Goal: Register for event/course

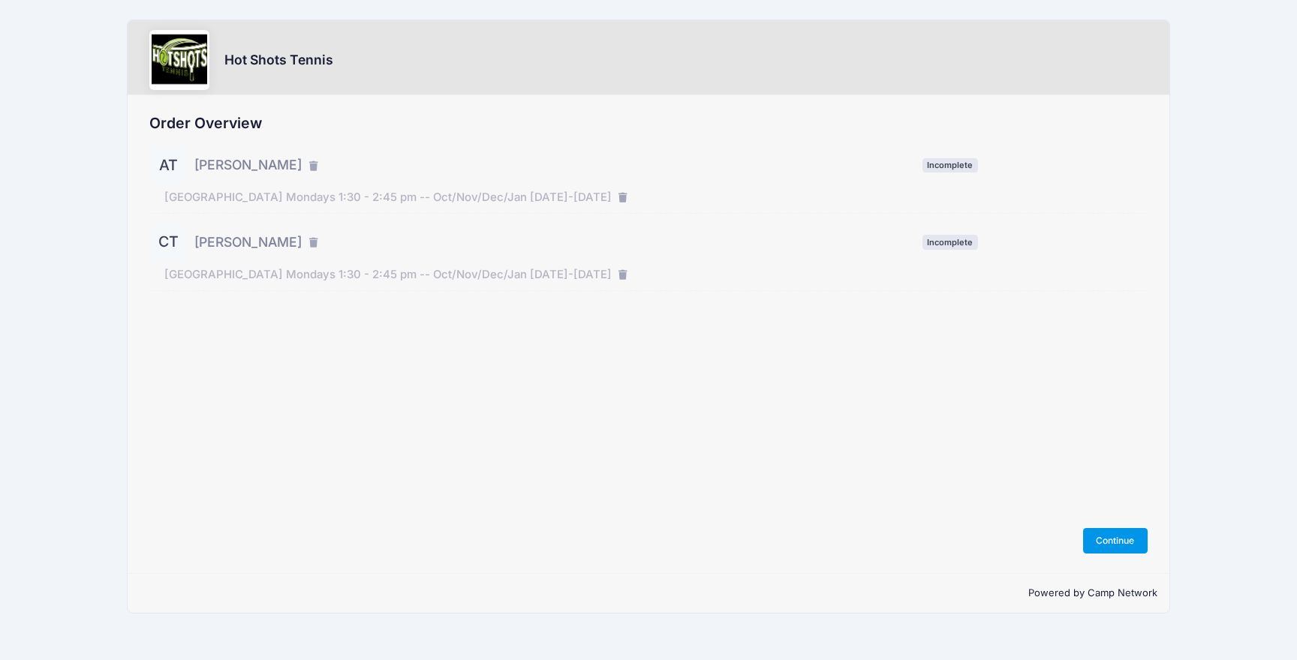
click at [1112, 539] on button "Continue" at bounding box center [1115, 541] width 65 height 26
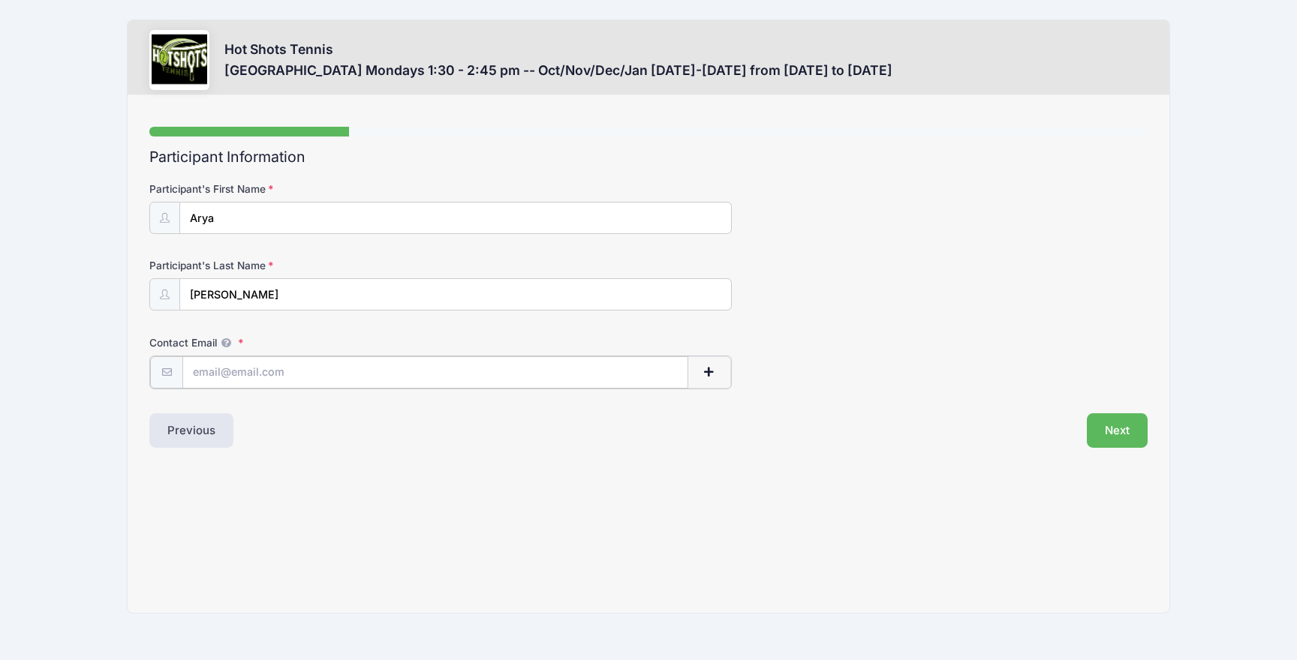
click at [235, 374] on input "Contact Email" at bounding box center [434, 372] width 505 height 32
type input "aida.k.troy@gmail.com"
click at [1115, 423] on button "Next" at bounding box center [1117, 429] width 61 height 35
click at [1119, 429] on button "Next" at bounding box center [1117, 429] width 61 height 35
click at [952, 459] on div "Step 1 /7 Step 1 Step 2 Step 3 Policies Extra Items Participant Information Par…" at bounding box center [649, 354] width 1042 height 519
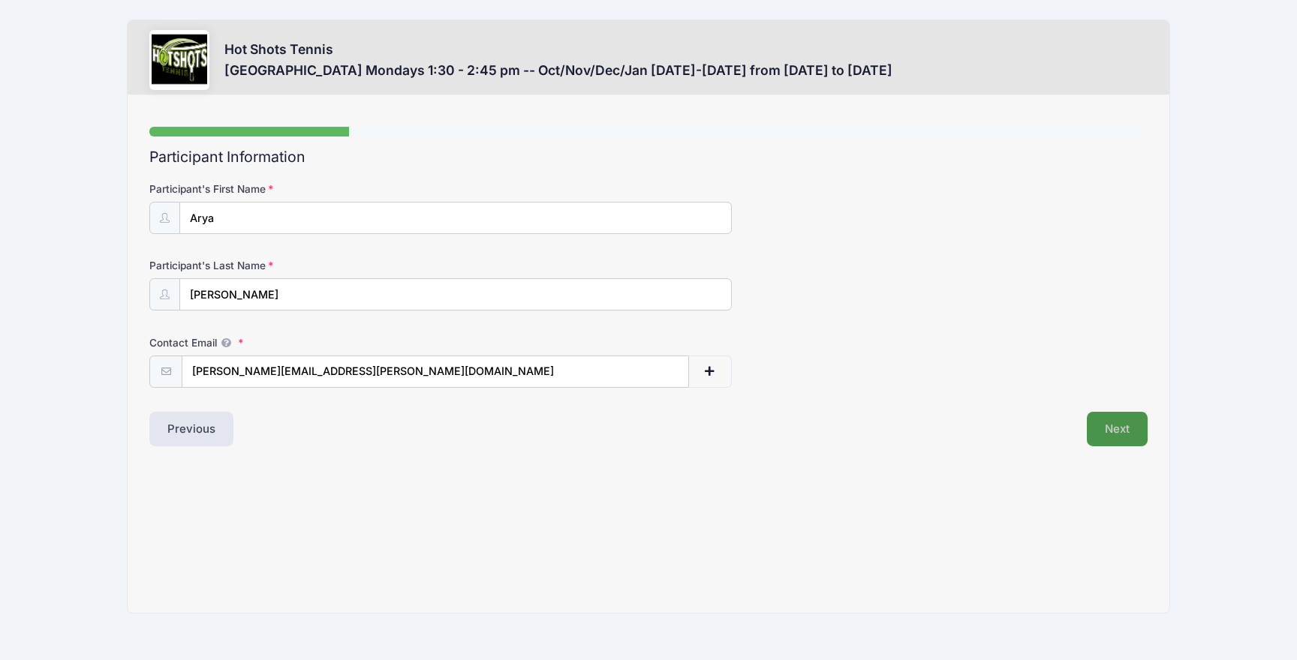
click at [1116, 430] on button "Next" at bounding box center [1117, 429] width 61 height 35
click at [1114, 422] on button "Next" at bounding box center [1117, 429] width 61 height 35
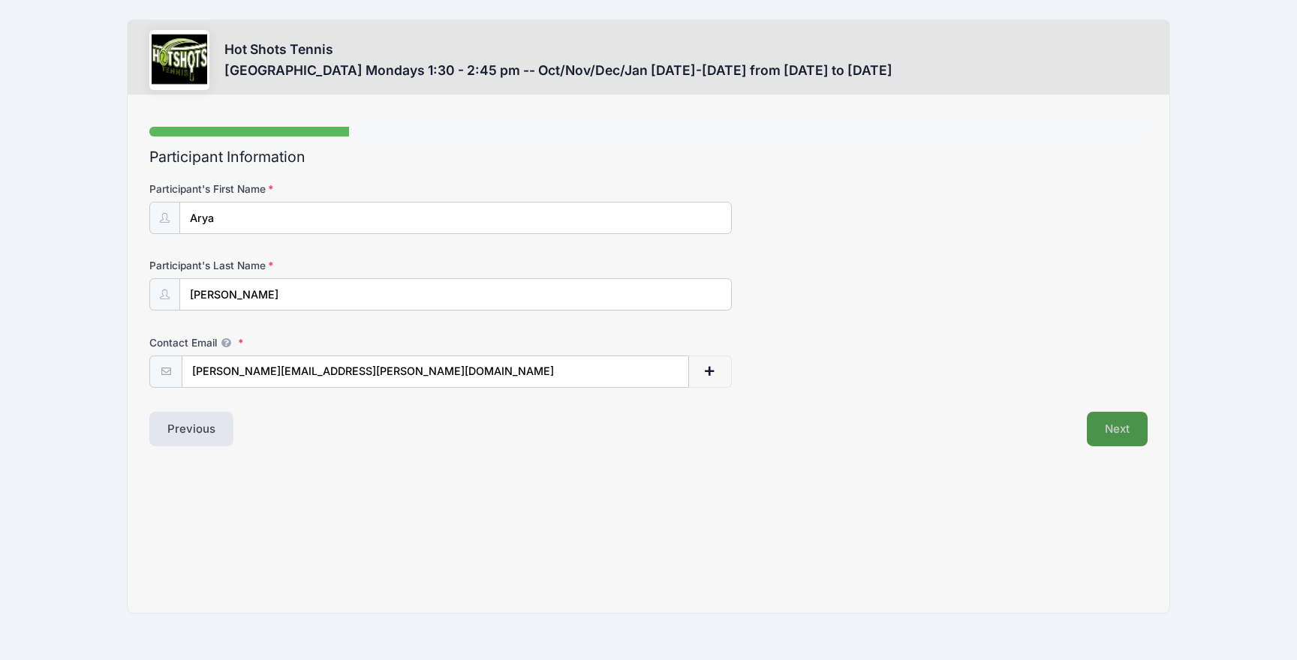
click at [1114, 422] on button "Next" at bounding box center [1117, 429] width 61 height 35
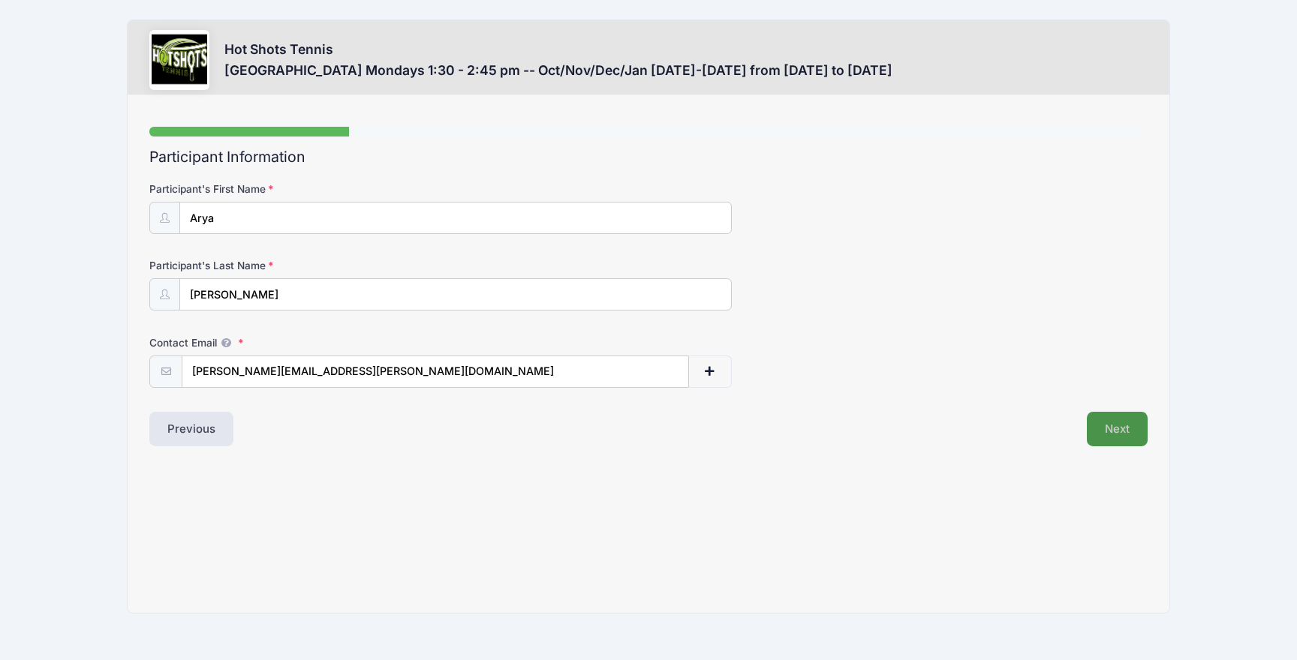
drag, startPoint x: 1117, startPoint y: 422, endPoint x: 1105, endPoint y: 415, distance: 13.8
click at [1116, 421] on button "Next" at bounding box center [1117, 429] width 61 height 35
click at [719, 475] on div "Step 1 /7 Step 1 Step 2 Step 3 Policies Extra Items Participant Information Par…" at bounding box center [649, 354] width 1042 height 519
click at [1125, 428] on button "Next" at bounding box center [1117, 429] width 61 height 35
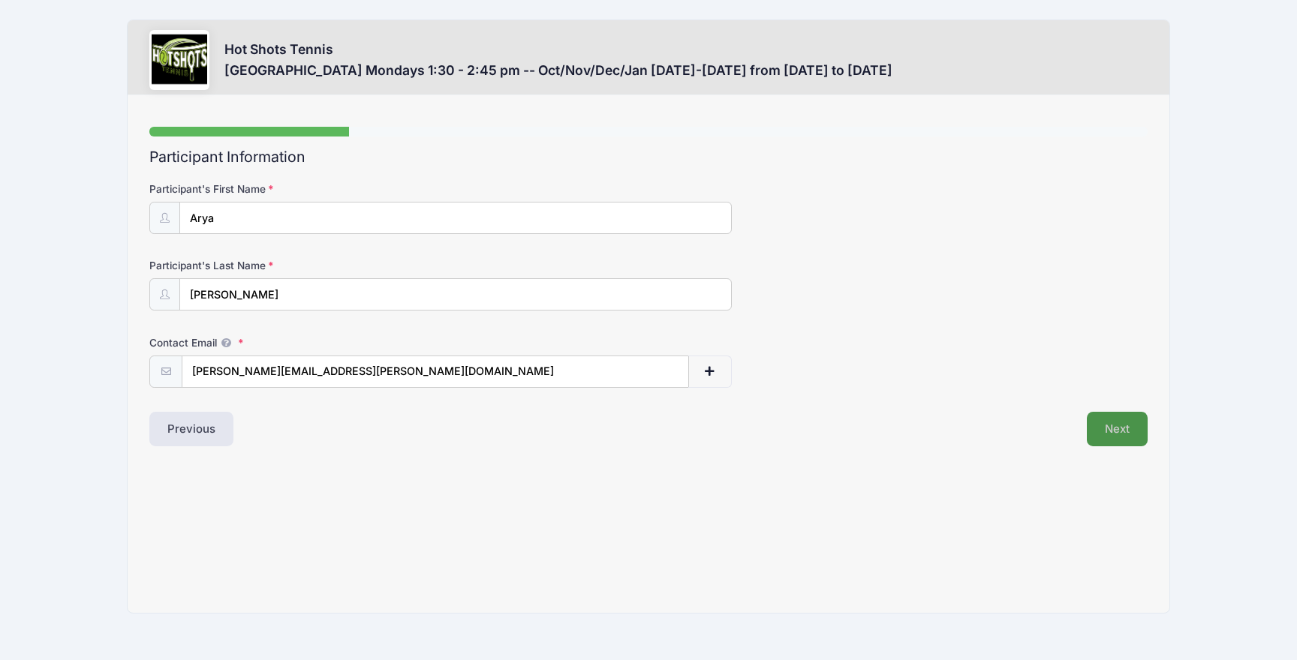
click at [1125, 428] on button "Next" at bounding box center [1117, 429] width 61 height 35
click at [1239, 421] on div "Hot Shots Tennis Center Street Elementary Mondays 1:30 - 2:45 pm -- Oct/Nov/Dec…" at bounding box center [649, 316] width 1252 height 633
click at [1132, 428] on button "Next" at bounding box center [1117, 429] width 61 height 35
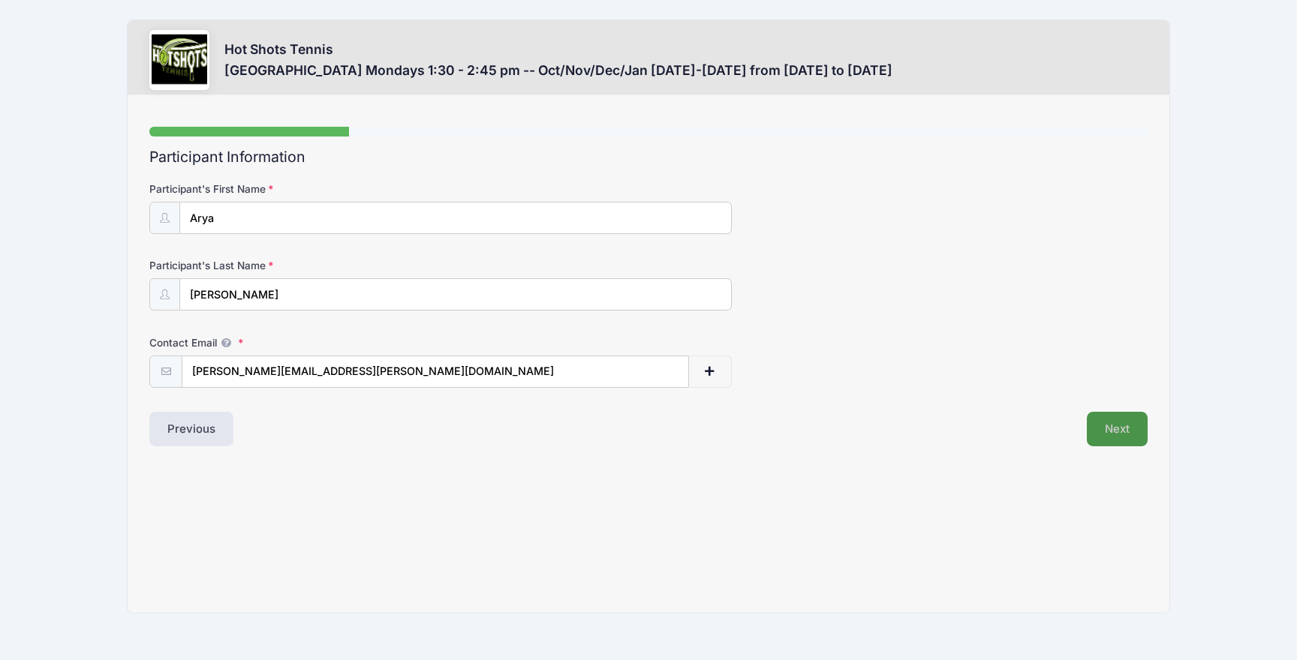
click at [1132, 428] on button "Next" at bounding box center [1117, 429] width 61 height 35
click at [747, 204] on div "Participant's First Name Arya" at bounding box center [648, 208] width 998 height 53
click at [393, 365] on input "Contact Email" at bounding box center [434, 372] width 505 height 32
type input "[PERSON_NAME][EMAIL_ADDRESS][PERSON_NAME][DOMAIN_NAME]"
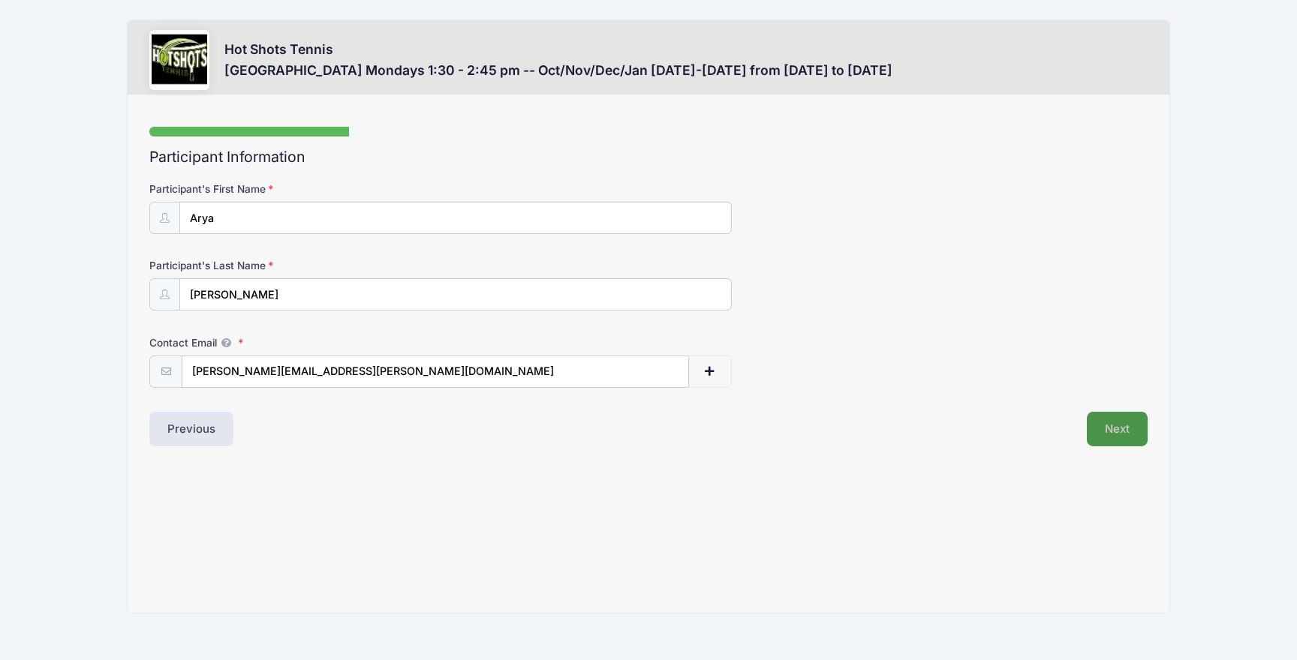
click at [1111, 430] on button "Next" at bounding box center [1117, 429] width 61 height 35
click at [523, 127] on div at bounding box center [648, 132] width 998 height 10
click at [341, 129] on div at bounding box center [249, 132] width 200 height 10
click at [1123, 428] on button "Next" at bounding box center [1117, 429] width 61 height 35
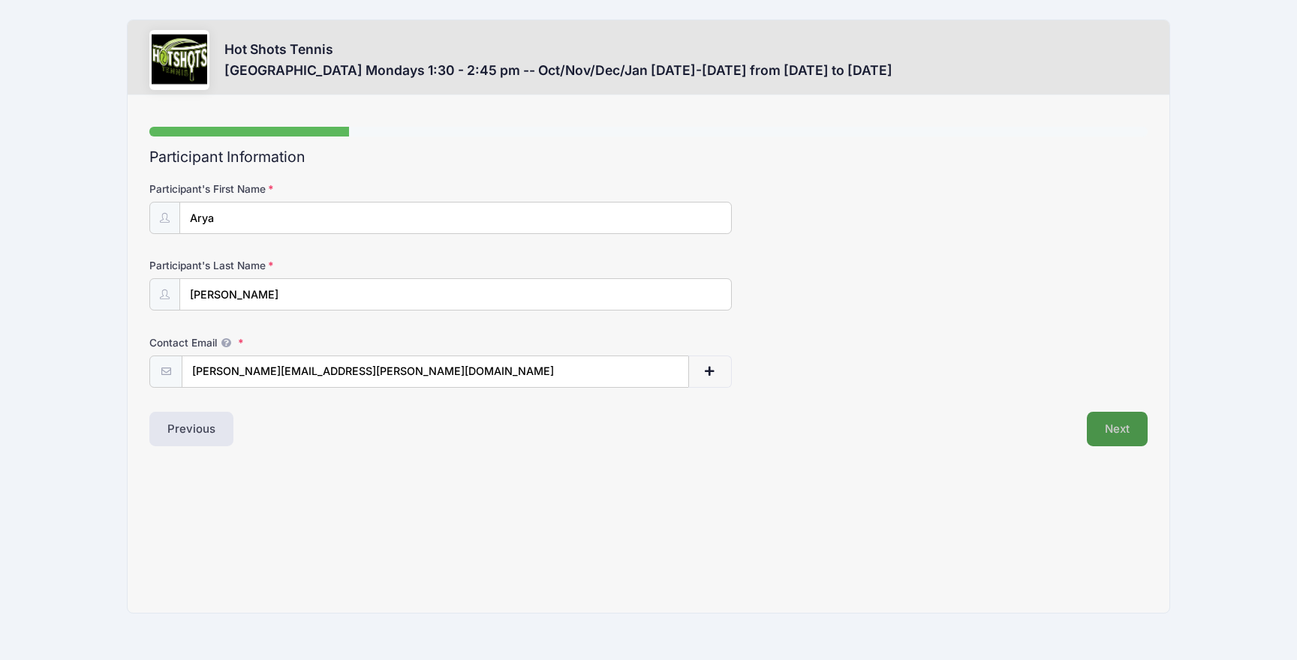
click at [1123, 428] on button "Next" at bounding box center [1117, 429] width 61 height 35
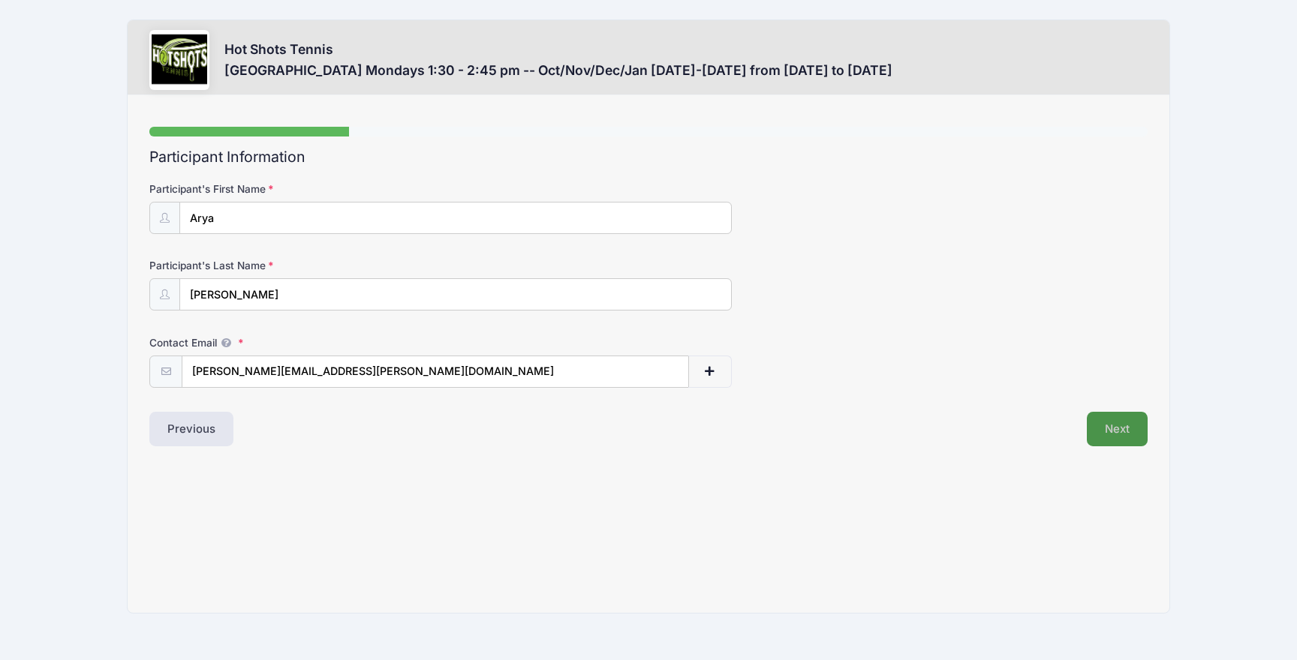
click at [1123, 428] on button "Next" at bounding box center [1117, 429] width 61 height 35
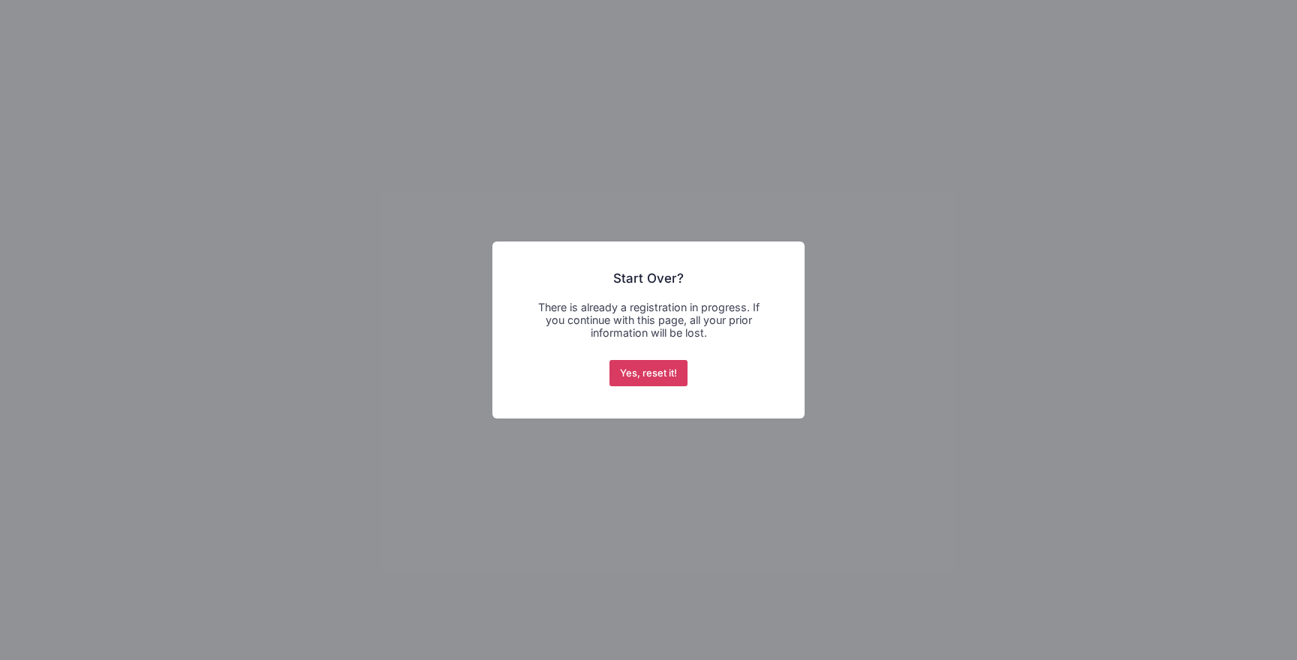
click at [657, 370] on button "Yes, reset it!" at bounding box center [648, 373] width 79 height 27
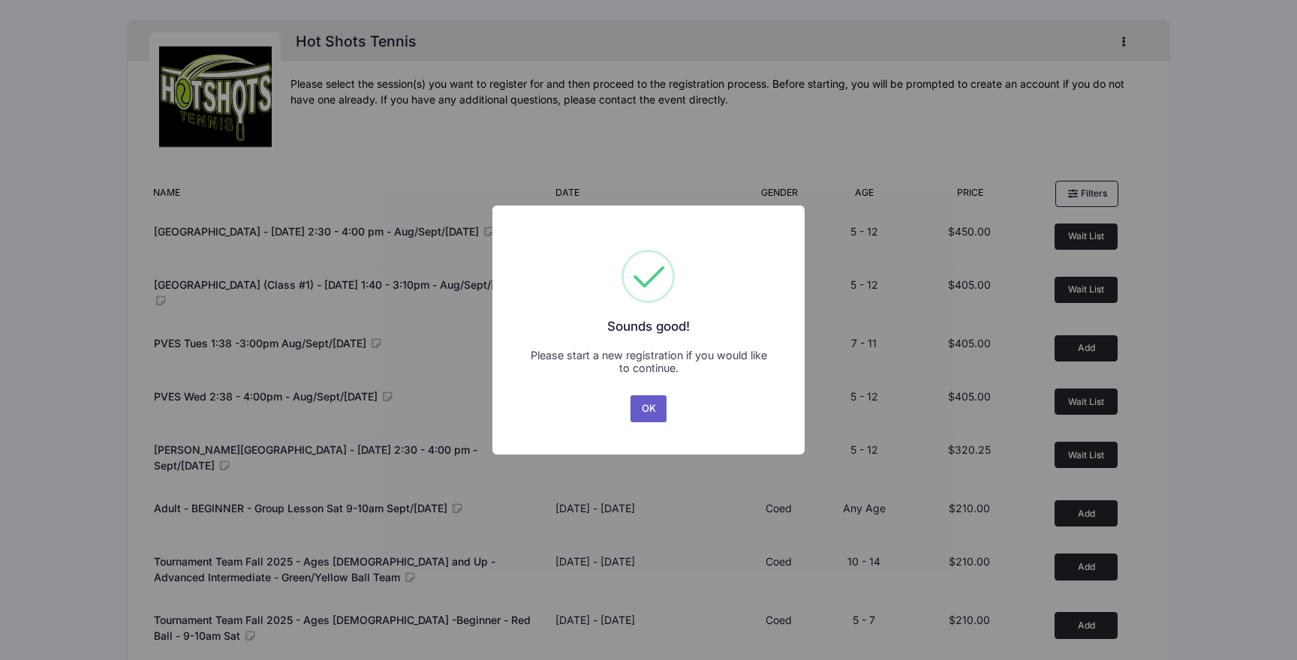
click at [645, 412] on button "OK" at bounding box center [648, 409] width 36 height 27
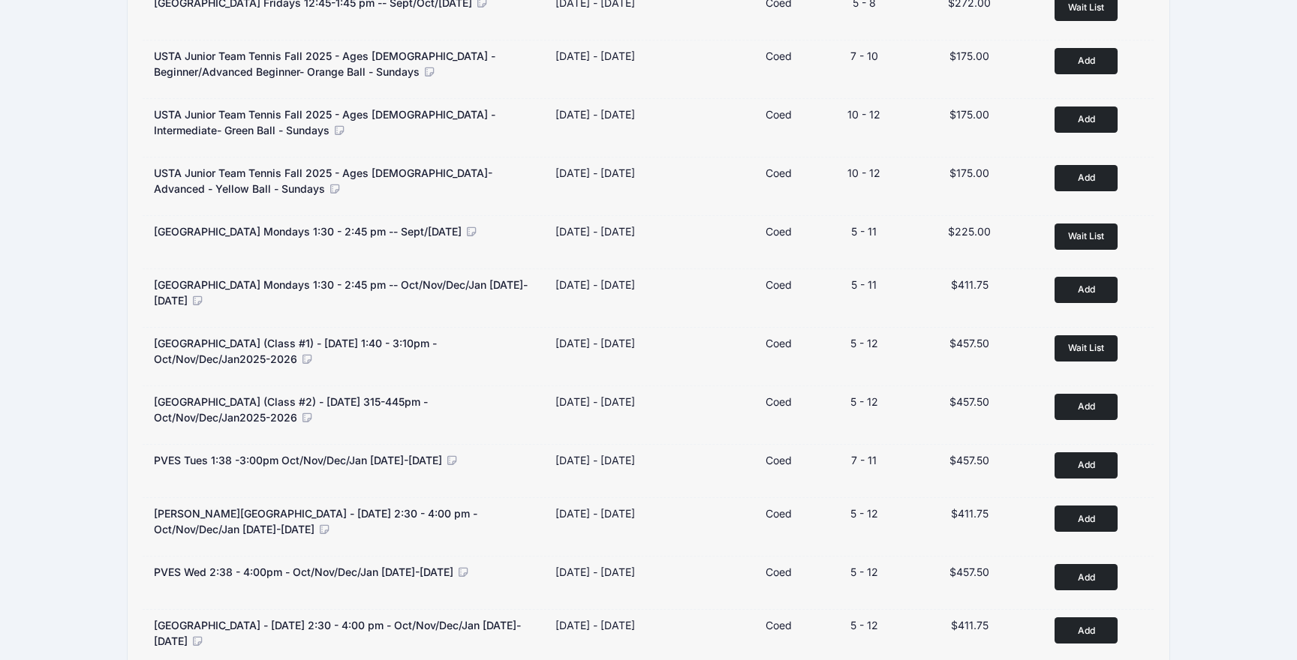
scroll to position [787, 0]
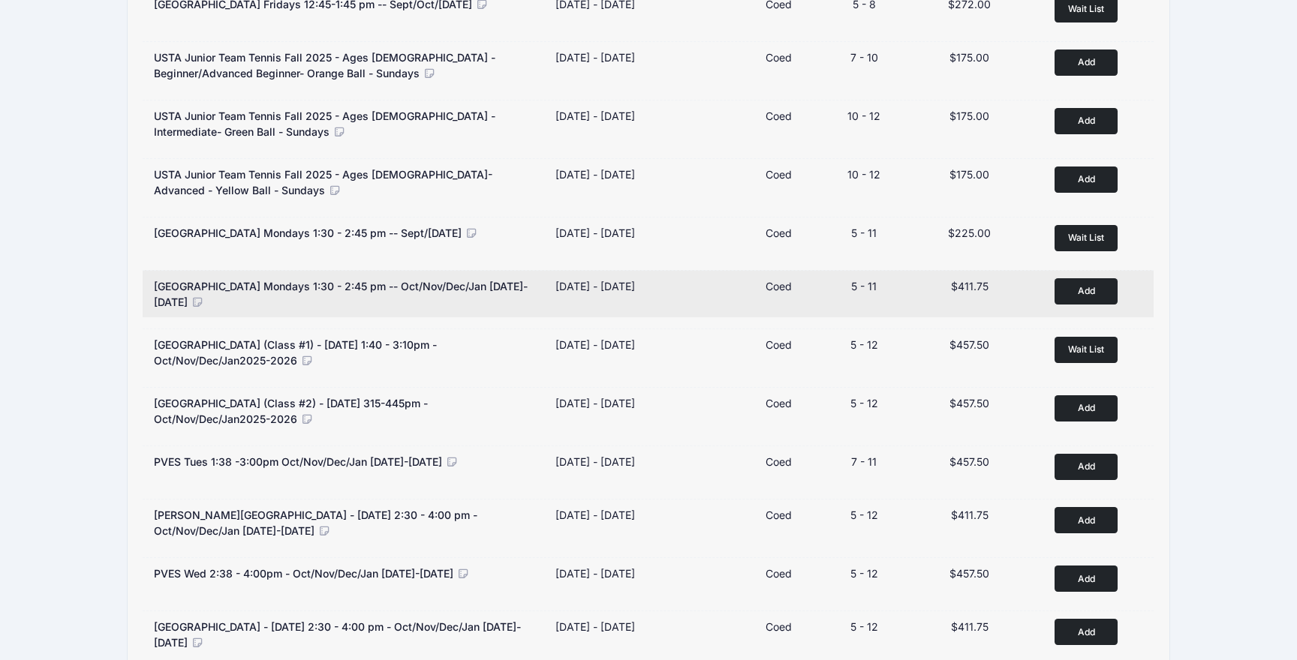
click at [1084, 286] on button "Add to Cart" at bounding box center [1085, 291] width 63 height 26
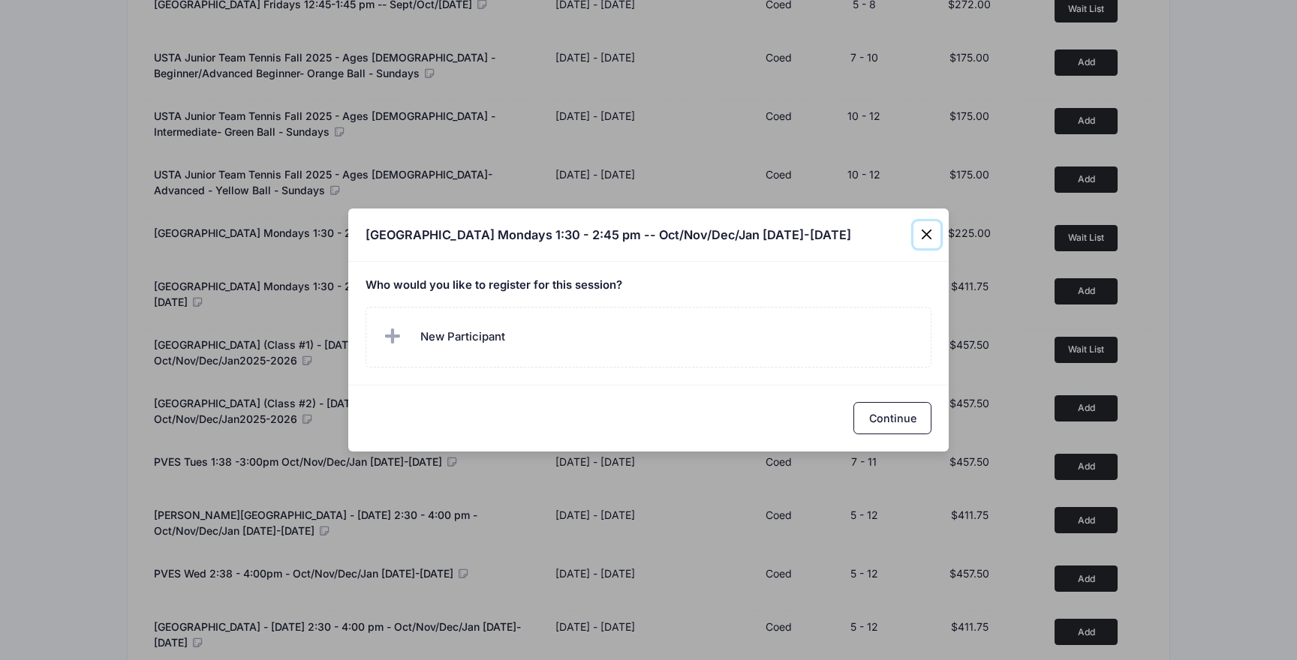
click at [922, 232] on button "Close" at bounding box center [926, 234] width 27 height 27
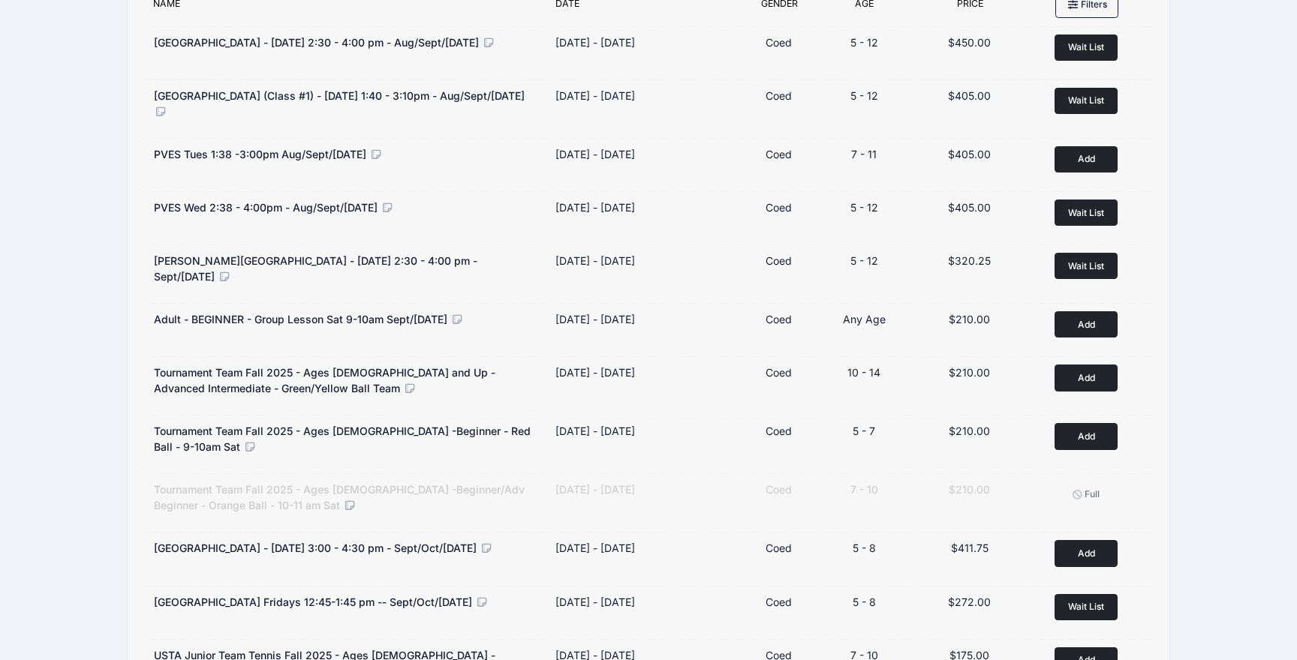
scroll to position [0, 0]
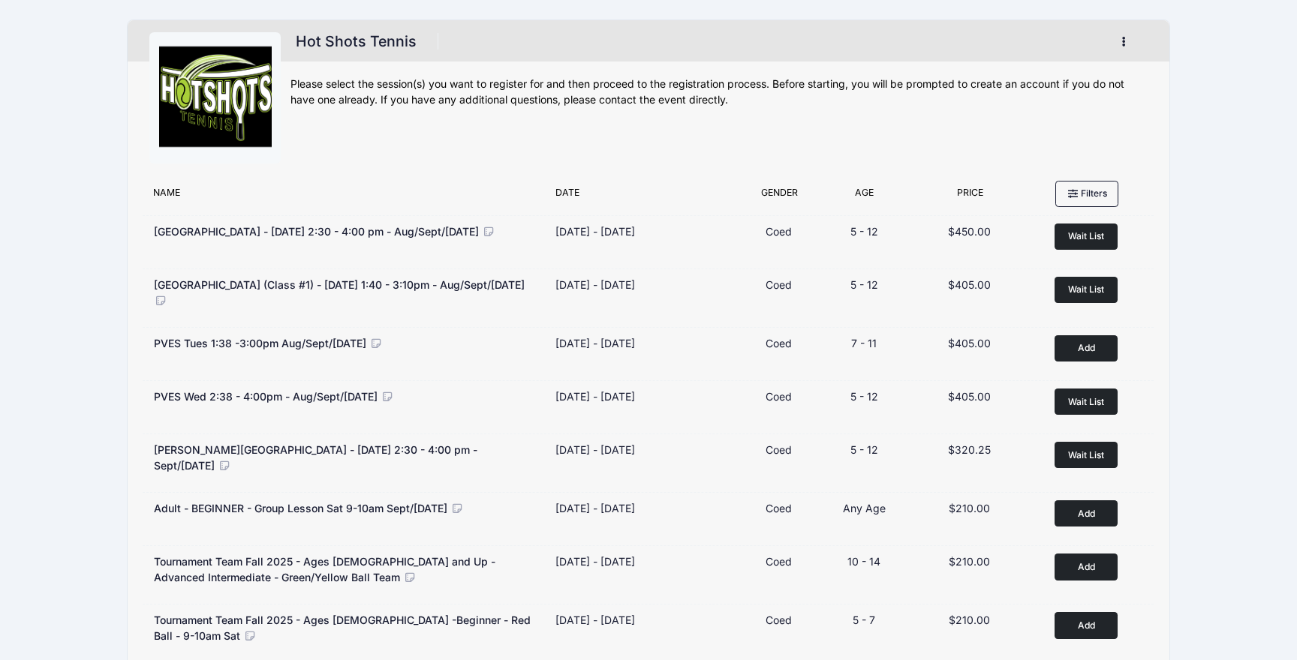
click at [1126, 45] on button "button" at bounding box center [1127, 42] width 41 height 26
click at [1006, 76] on link "My Account" at bounding box center [1053, 79] width 173 height 29
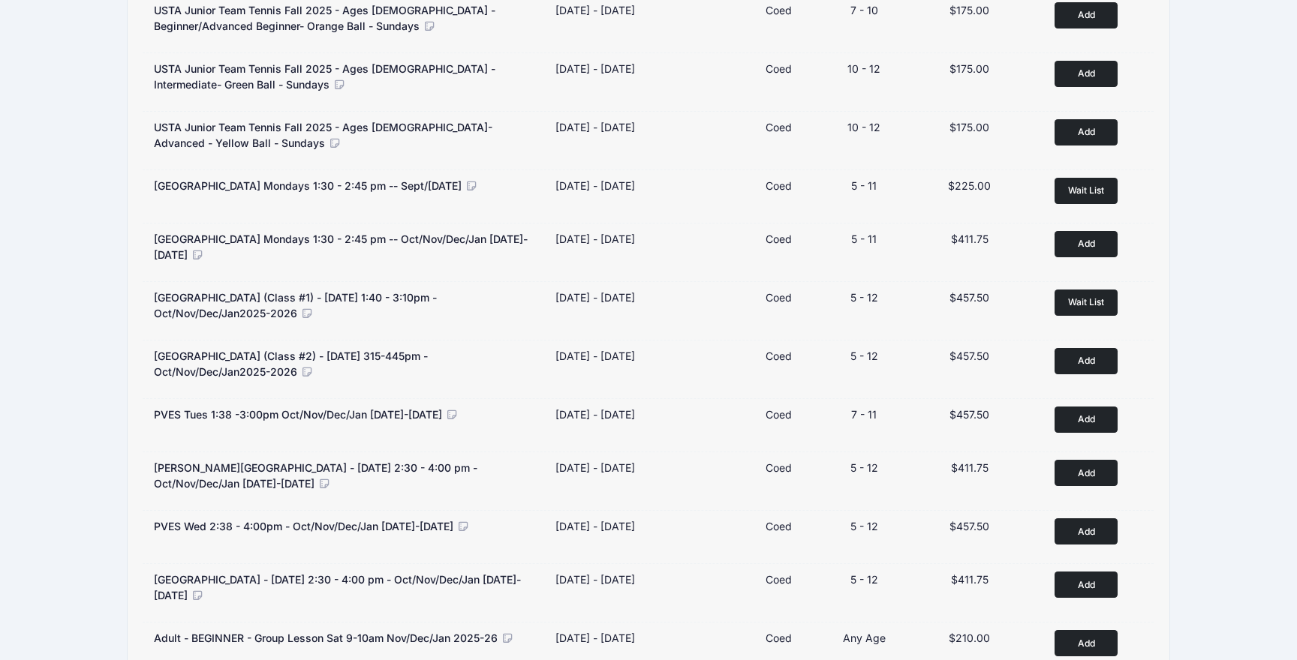
scroll to position [831, 0]
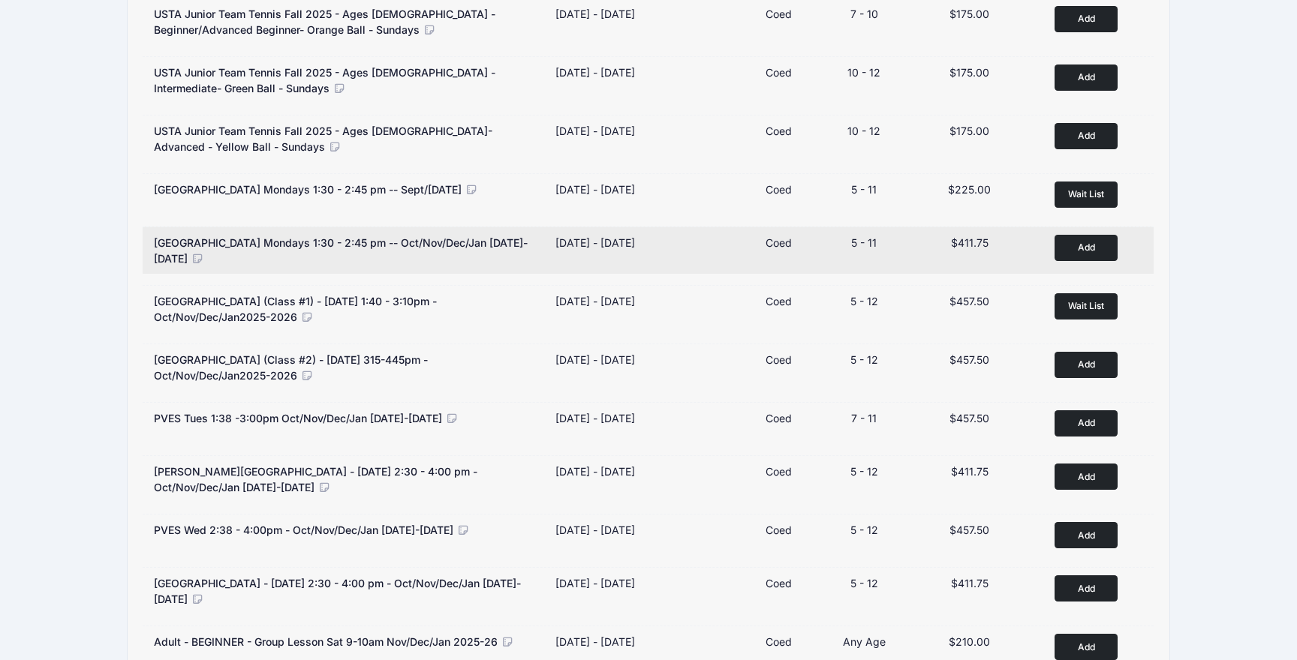
click at [1089, 249] on button "Add to Cart" at bounding box center [1085, 248] width 63 height 26
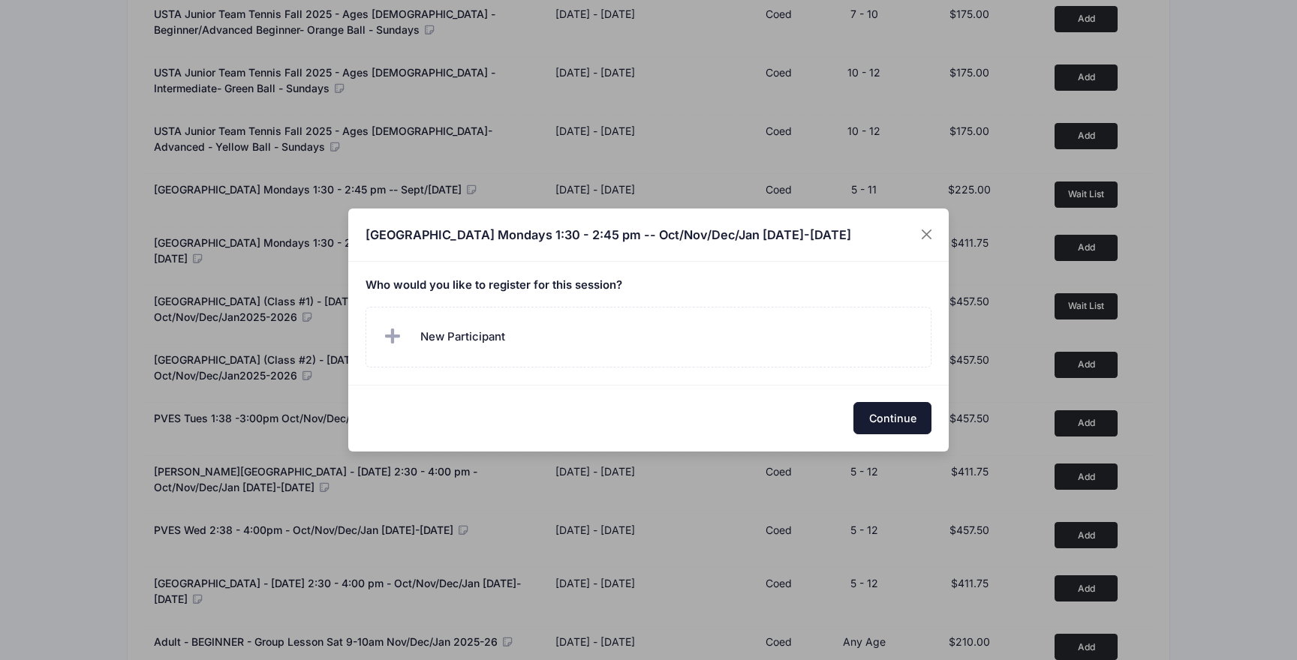
click at [902, 412] on button "Continue" at bounding box center [892, 418] width 78 height 32
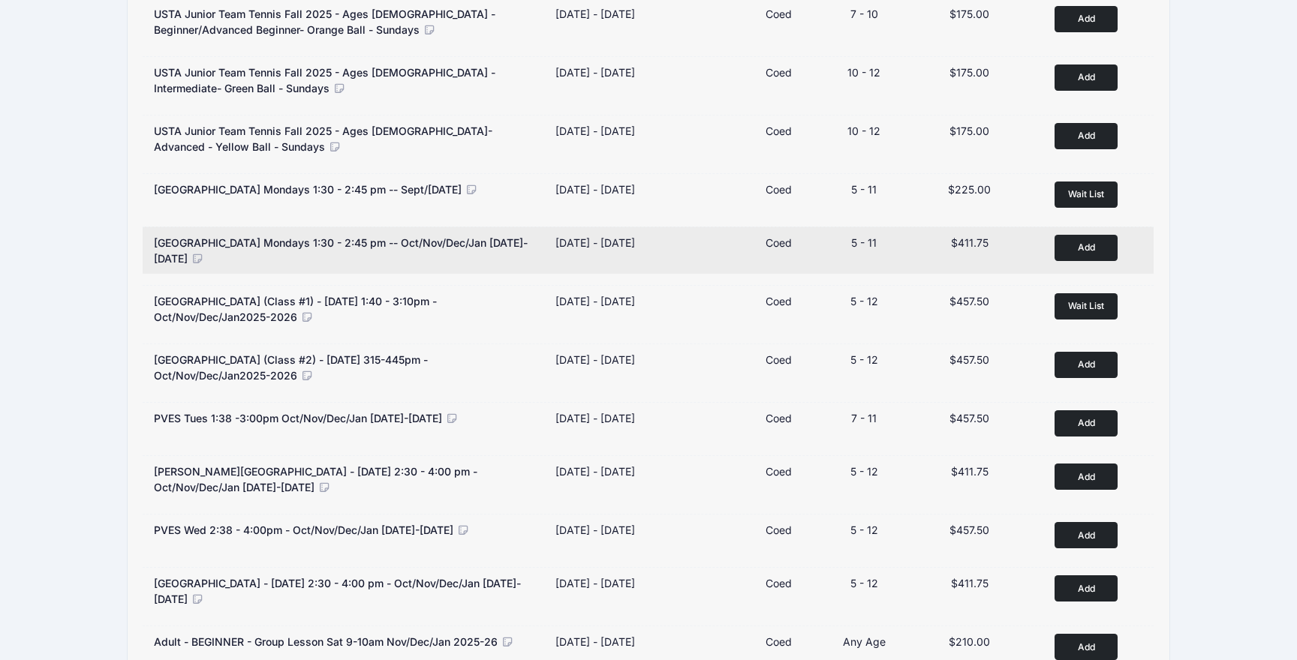
click at [1085, 242] on button "Add to Cart" at bounding box center [1085, 248] width 63 height 26
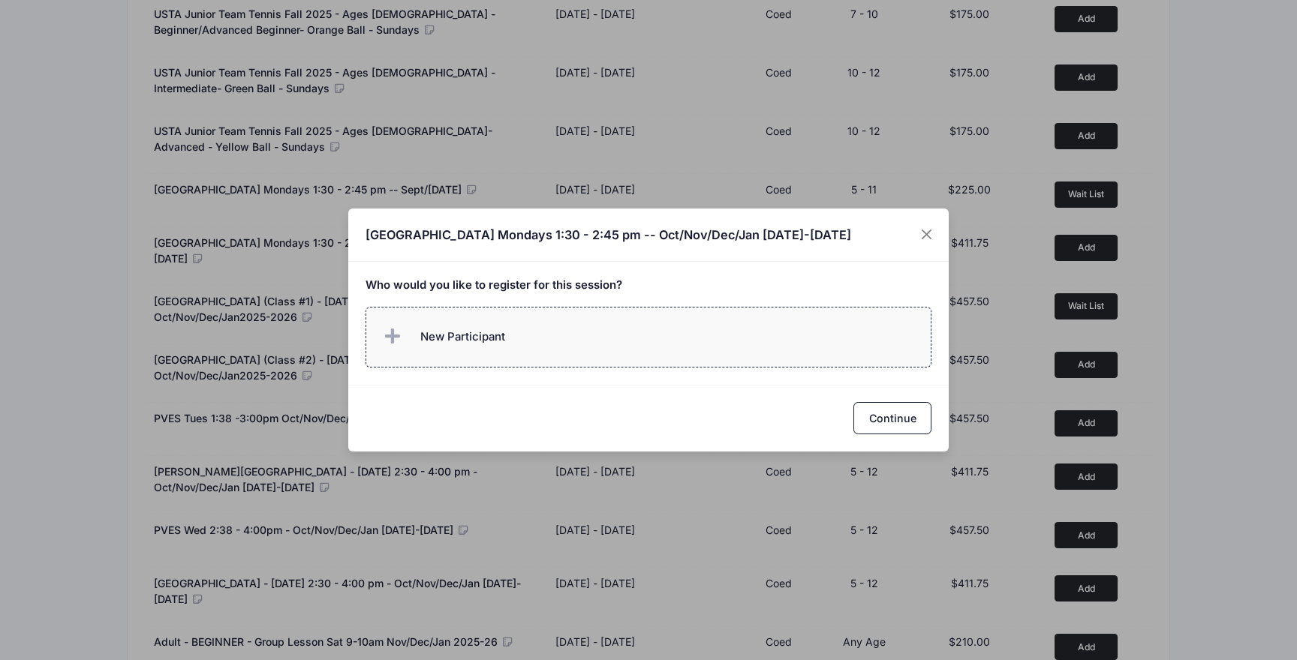
click at [522, 340] on label "New Participant" at bounding box center [648, 337] width 567 height 61
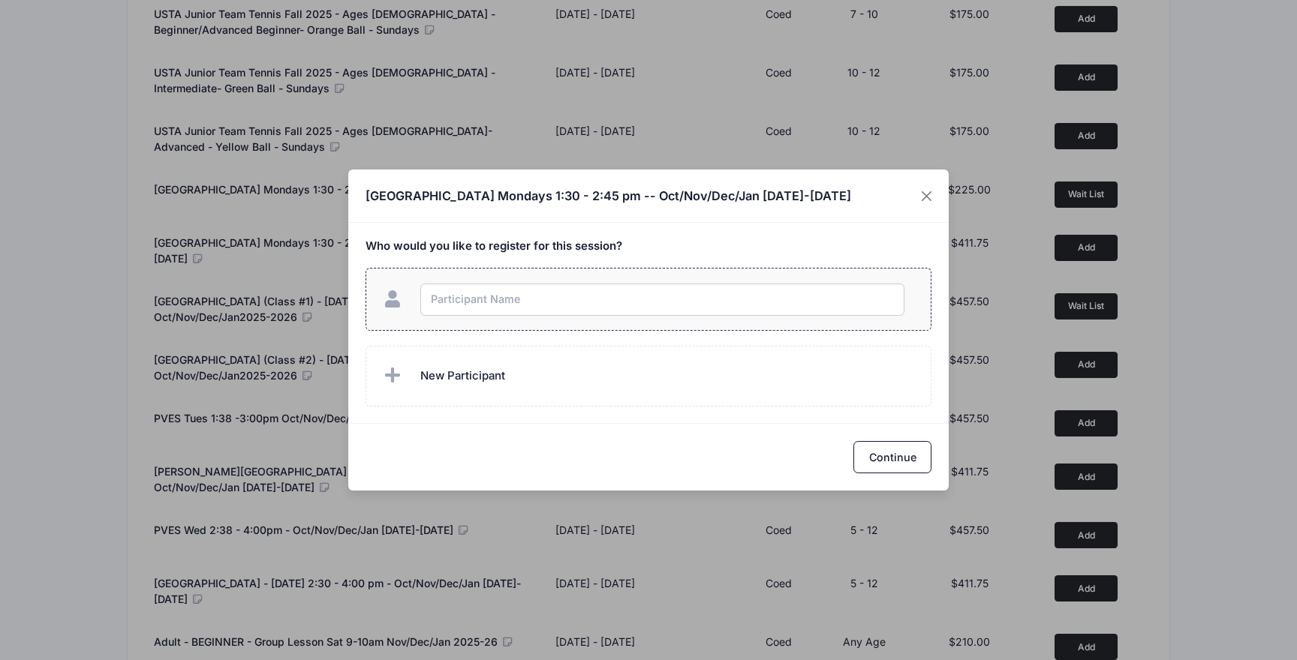
click at [521, 312] on input "text" at bounding box center [662, 300] width 484 height 32
type input "Chloe Troy"
checkbox input "true"
click at [507, 376] on label "New Participant" at bounding box center [648, 376] width 567 height 61
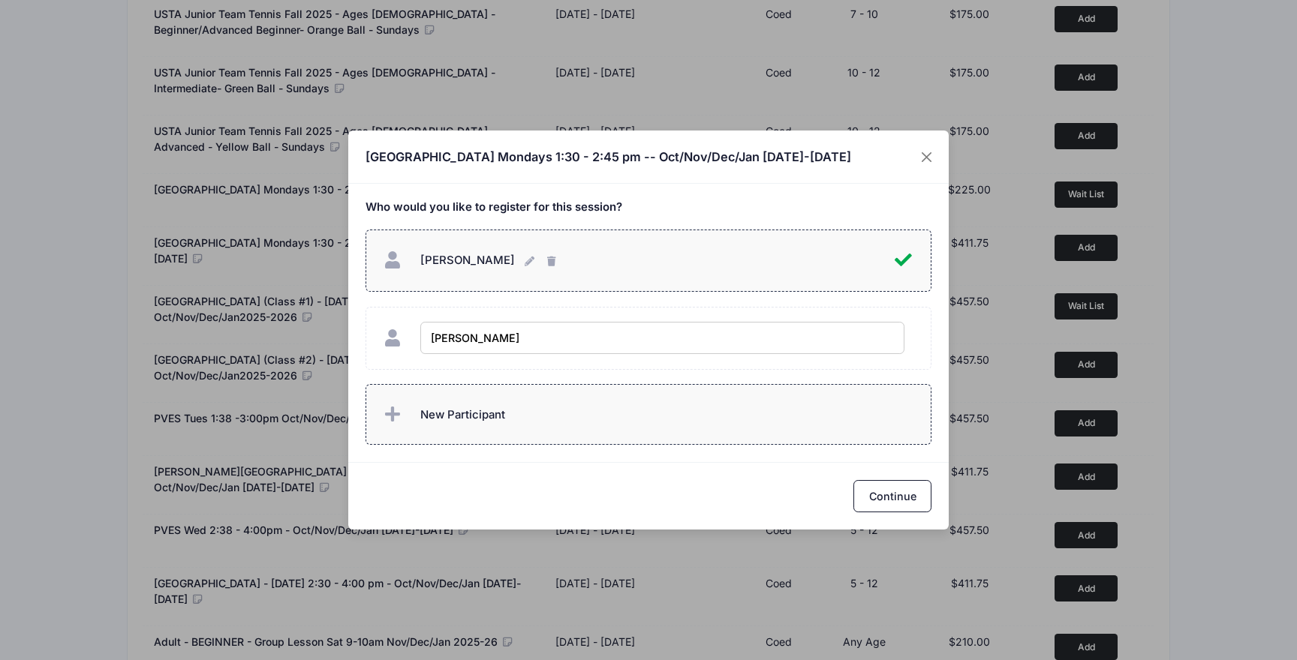
type input "Arya Troy"
checkbox input "true"
click at [880, 489] on button "Continue" at bounding box center [892, 496] width 78 height 32
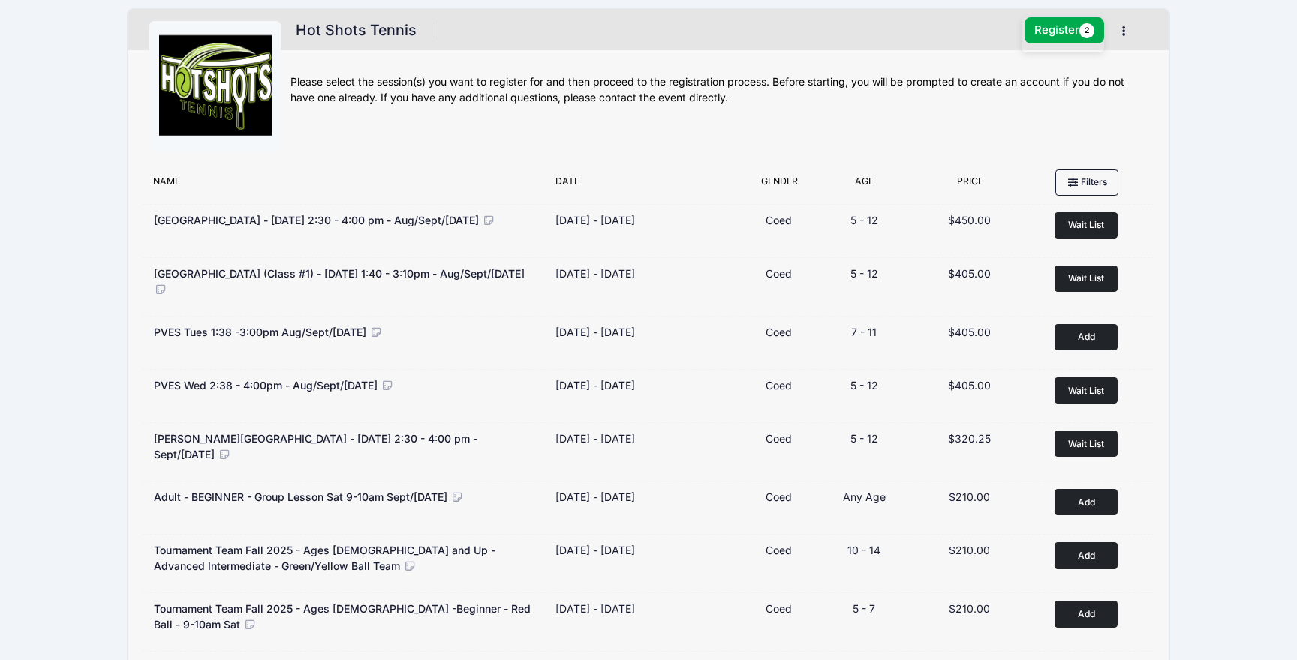
scroll to position [0, 0]
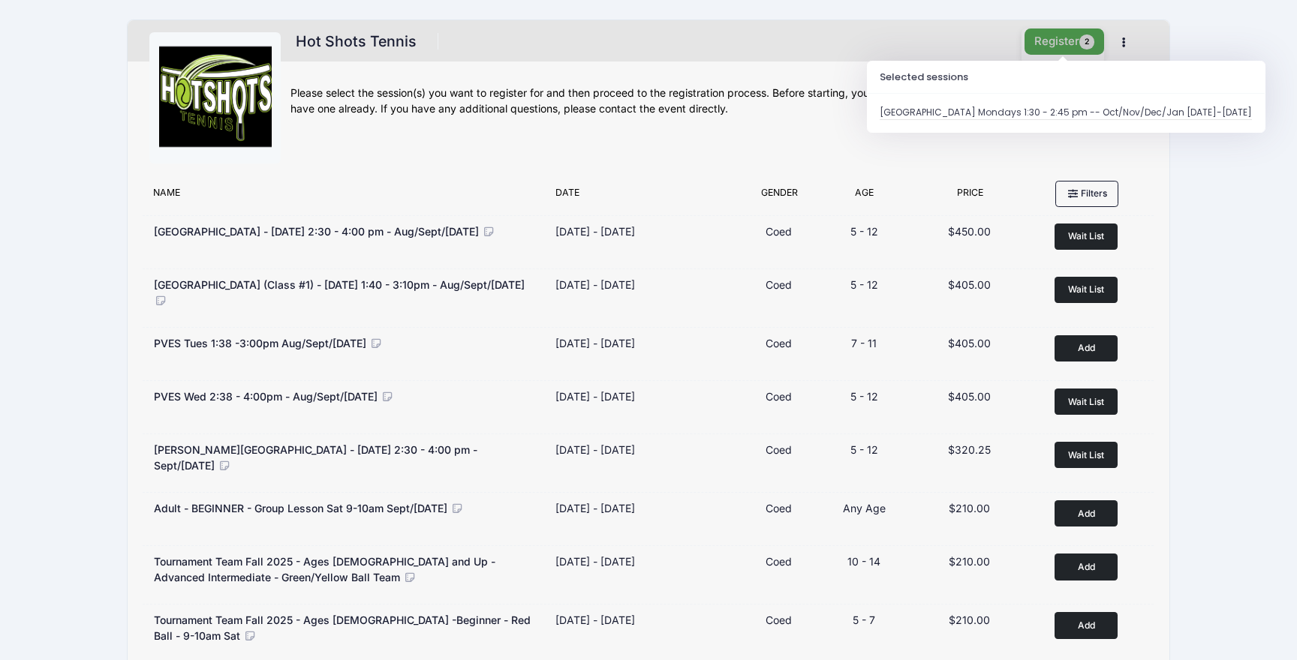
click at [1048, 44] on button "Register 2" at bounding box center [1064, 42] width 80 height 26
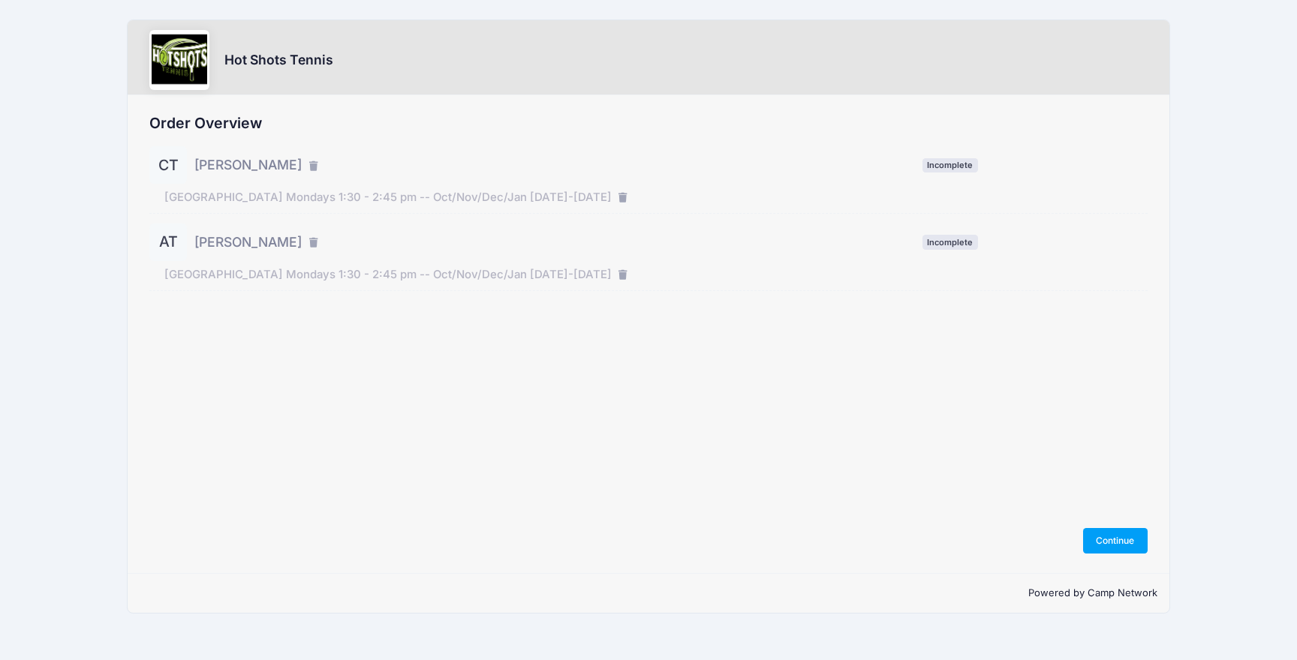
click at [943, 155] on div "CT Chloe Troy Incomplete" at bounding box center [648, 165] width 998 height 38
click at [946, 161] on span "Incomplete" at bounding box center [950, 165] width 56 height 14
click at [1130, 538] on button "Continue" at bounding box center [1115, 541] width 65 height 26
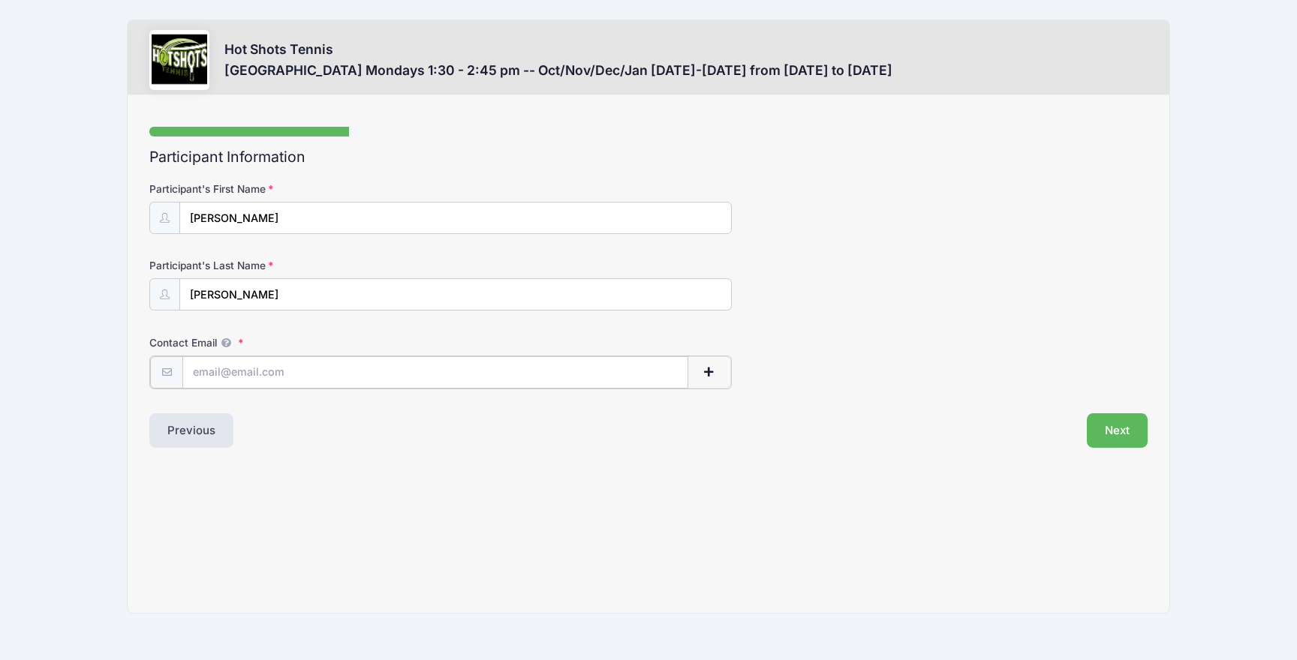
click at [307, 374] on input "Contact Email" at bounding box center [434, 372] width 505 height 32
type input "[PERSON_NAME][EMAIL_ADDRESS][PERSON_NAME][DOMAIN_NAME]"
click at [1123, 429] on button "Next" at bounding box center [1117, 429] width 61 height 35
click at [1117, 421] on button "Next" at bounding box center [1117, 429] width 61 height 35
